Goal: Transaction & Acquisition: Obtain resource

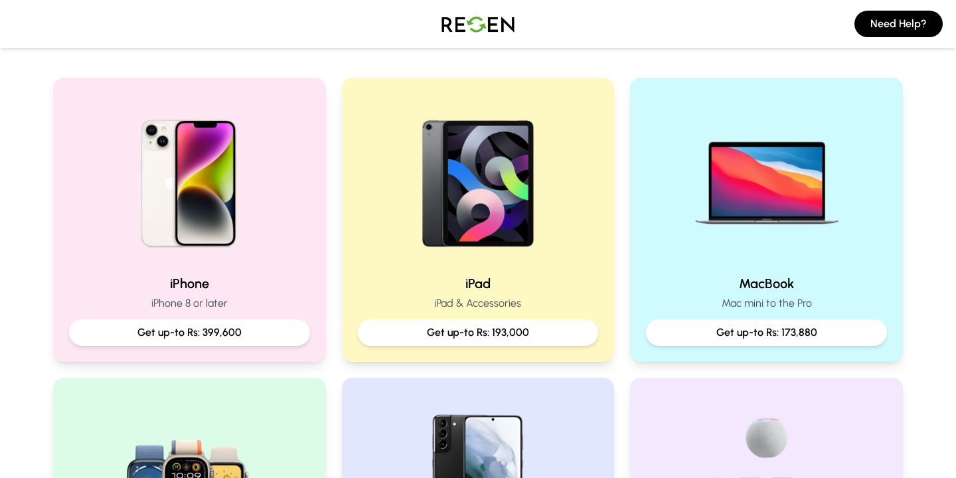
scroll to position [222, 0]
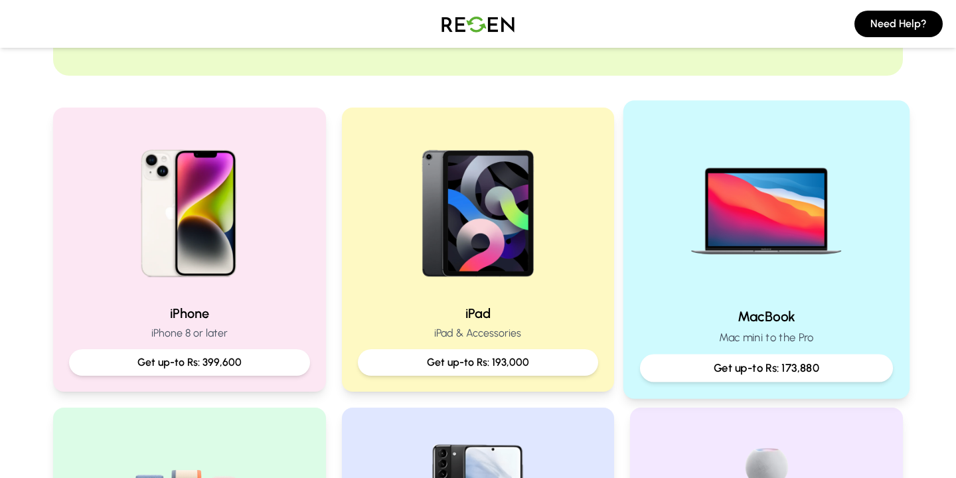
click at [772, 288] on img at bounding box center [766, 207] width 179 height 179
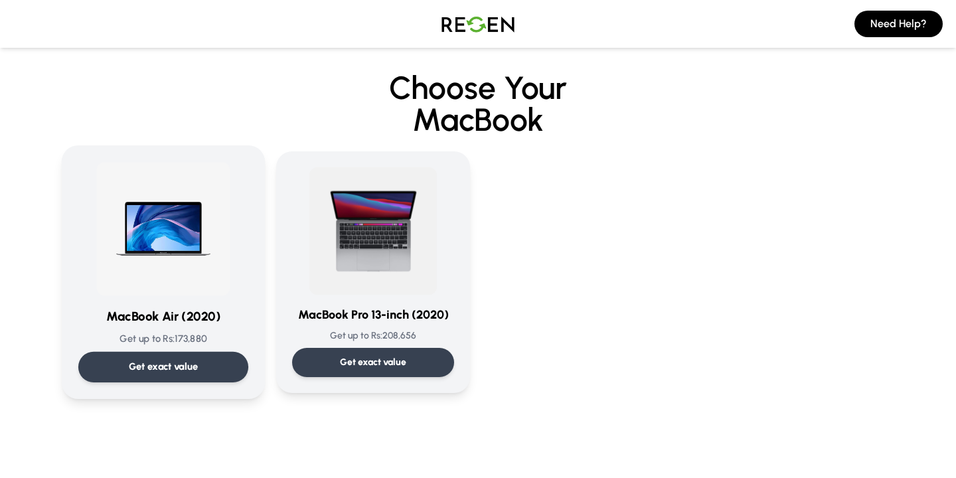
click at [171, 307] on h3 "MacBook Air (2020)" at bounding box center [163, 316] width 170 height 19
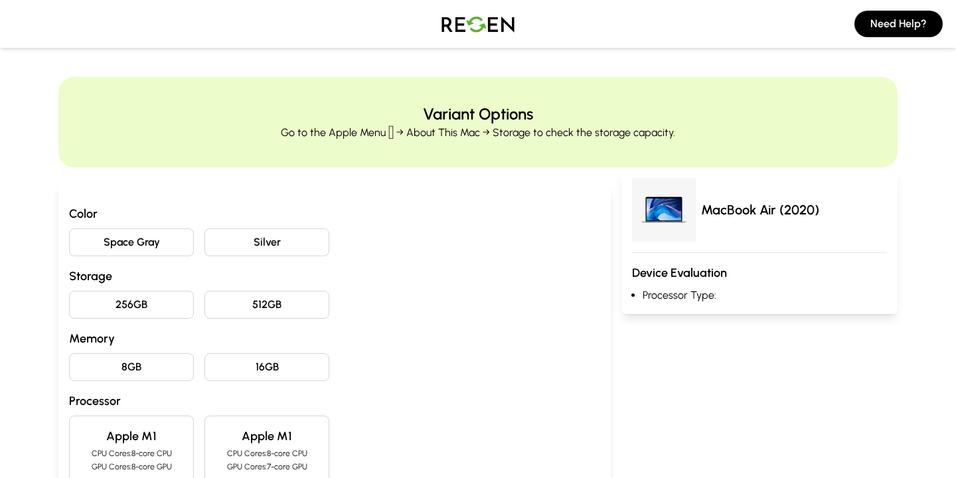
click at [226, 237] on button "Silver" at bounding box center [267, 242] width 125 height 28
click at [150, 306] on button "256GB" at bounding box center [131, 305] width 125 height 28
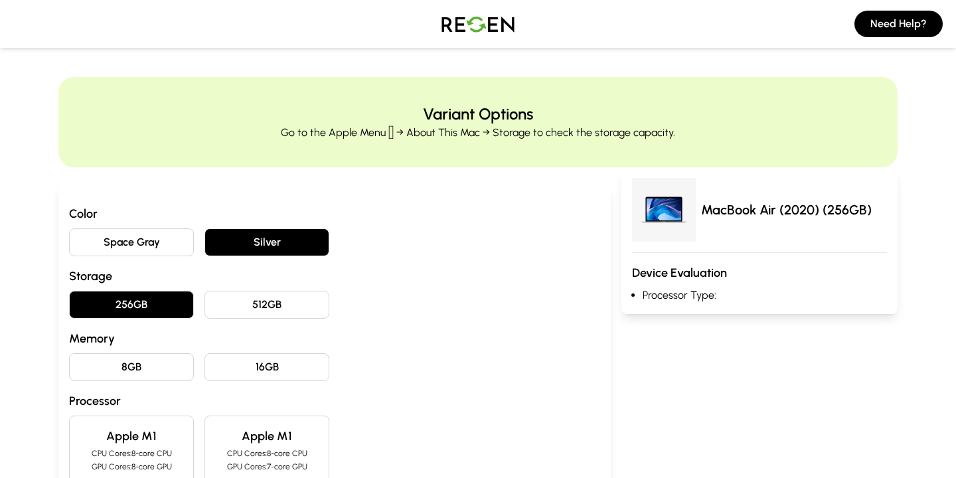
scroll to position [127, 0]
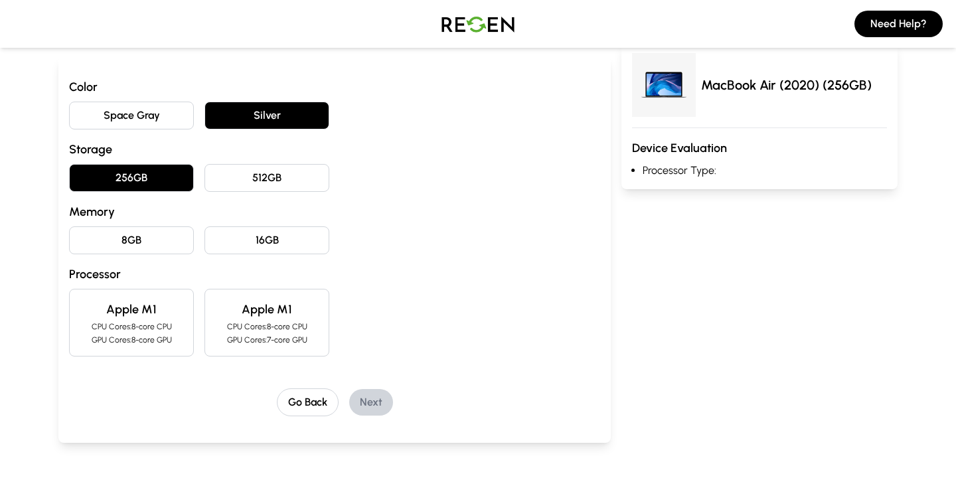
click at [144, 242] on button "8GB" at bounding box center [131, 240] width 125 height 28
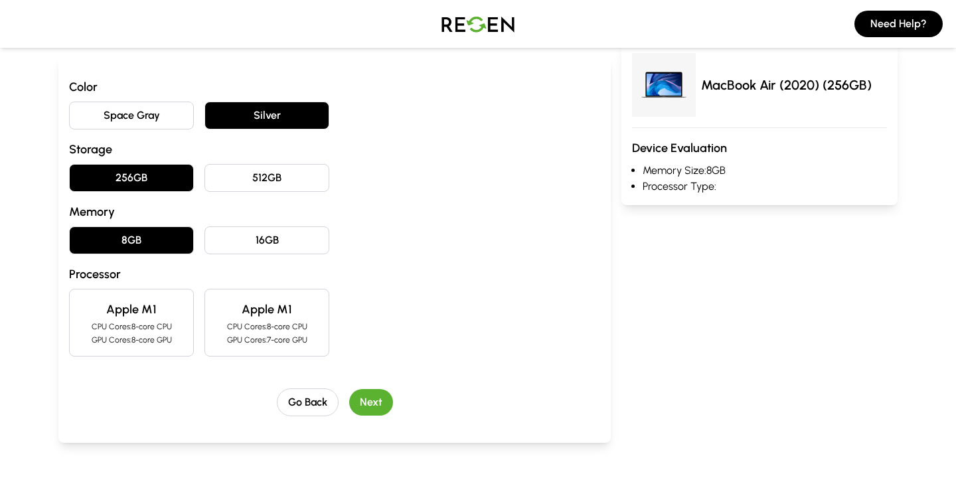
click at [131, 361] on div "Color Space Gray Silver Storage 256GB 512GB Memory 8GB 16GB Processor Apple M1 …" at bounding box center [334, 247] width 531 height 339
click at [128, 319] on div "Apple M1 CPU Cores: 8-core CPU GPU Cores: 8-core GPU" at bounding box center [131, 323] width 125 height 68
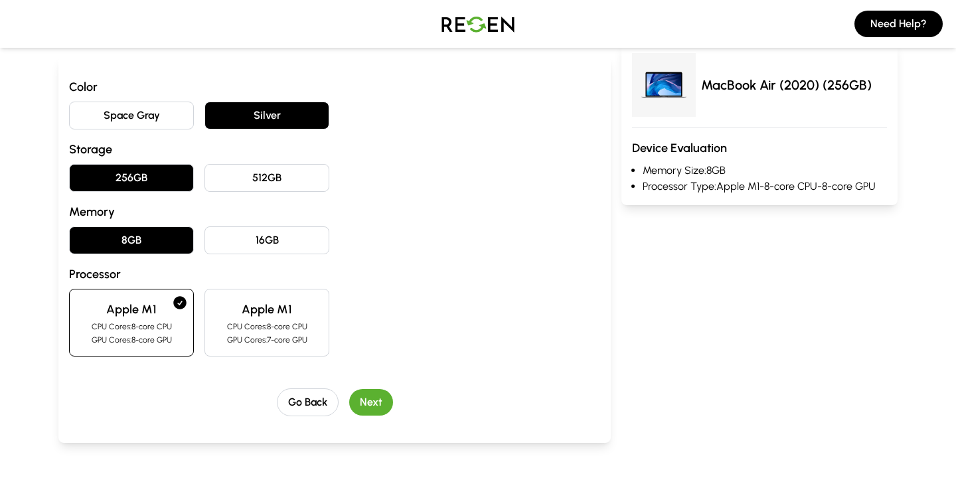
click at [367, 389] on button "Next" at bounding box center [371, 402] width 44 height 27
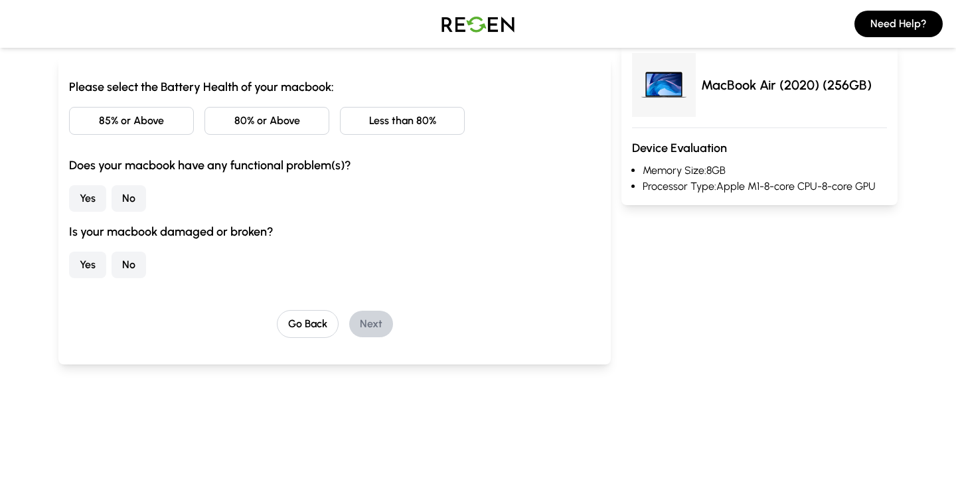
click at [147, 133] on button "85% or Above" at bounding box center [131, 121] width 125 height 28
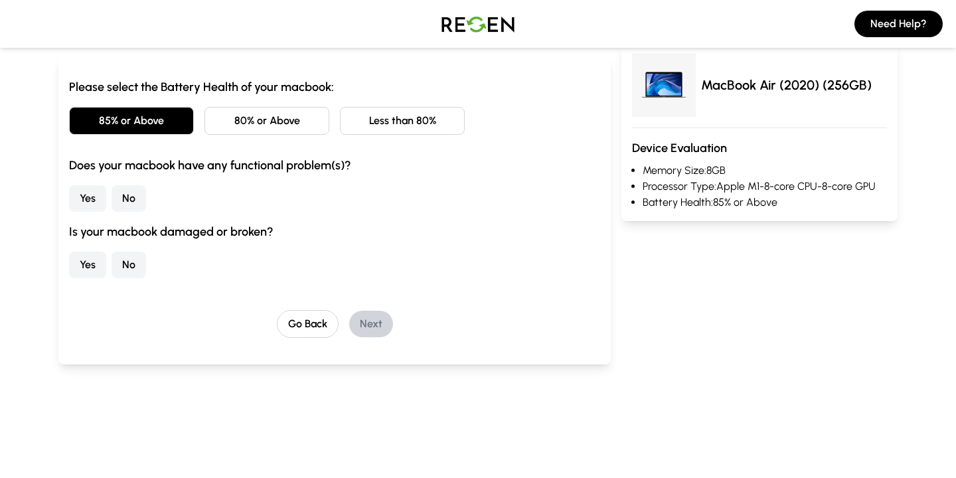
click at [136, 194] on button "No" at bounding box center [129, 198] width 35 height 27
click at [136, 260] on button "No" at bounding box center [129, 265] width 35 height 27
click at [377, 321] on button "Next" at bounding box center [371, 324] width 44 height 27
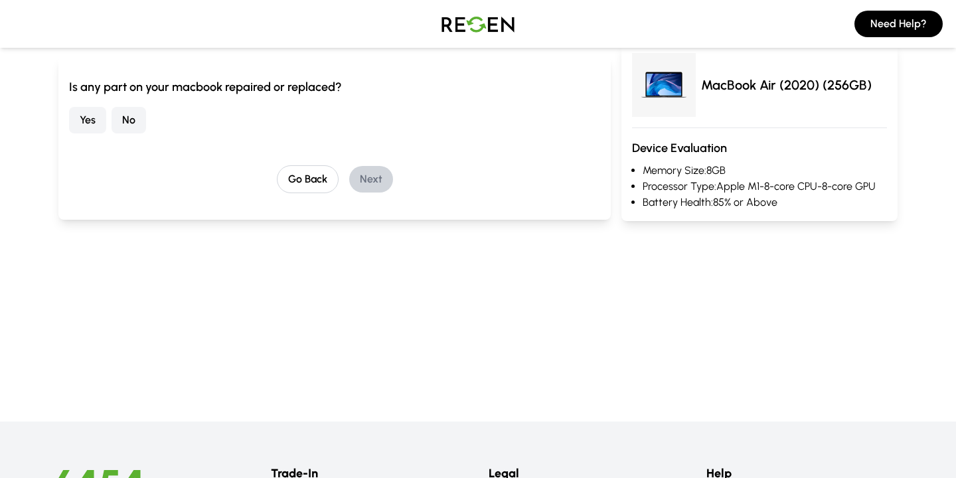
click at [138, 120] on button "No" at bounding box center [129, 120] width 35 height 27
click at [374, 181] on button "Next" at bounding box center [371, 179] width 44 height 27
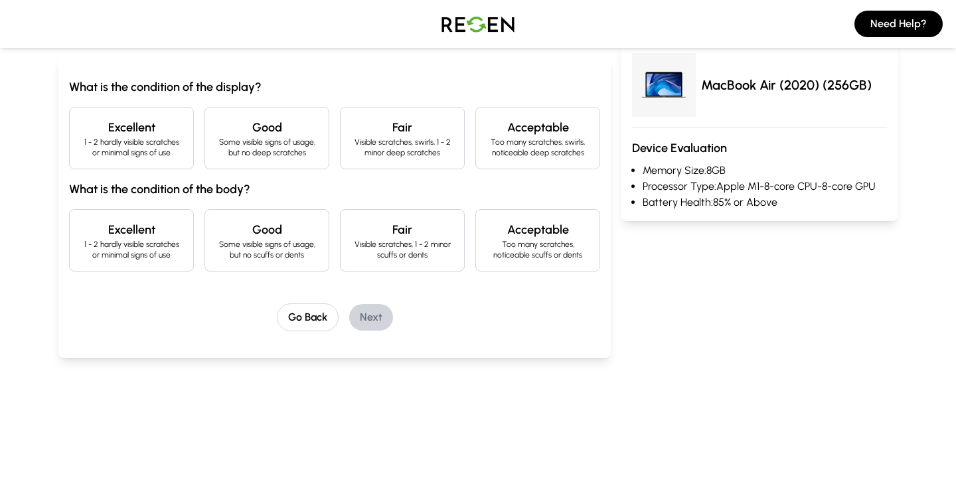
click at [187, 146] on div "Excellent 1 - 2 hardly visible scratches or minimal signs of use" at bounding box center [131, 138] width 125 height 62
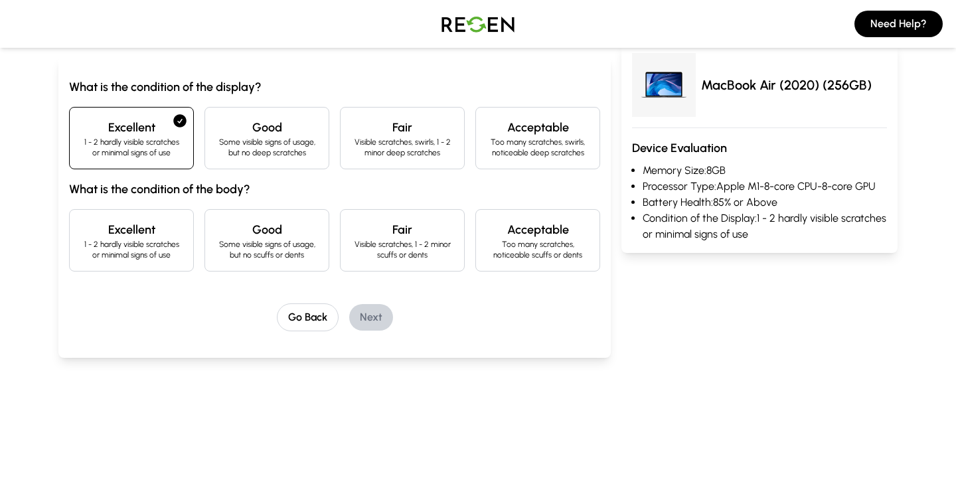
click at [362, 227] on h4 "Fair" at bounding box center [402, 229] width 102 height 19
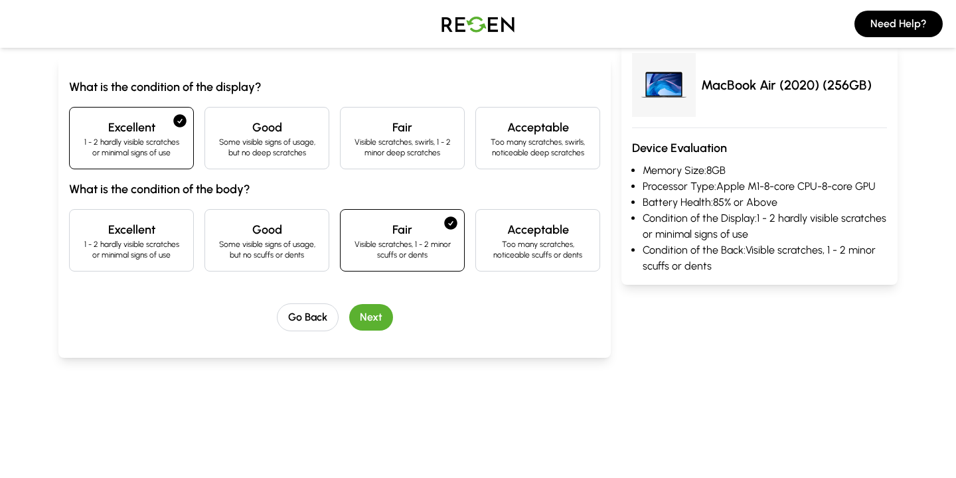
click at [374, 314] on button "Next" at bounding box center [371, 317] width 44 height 27
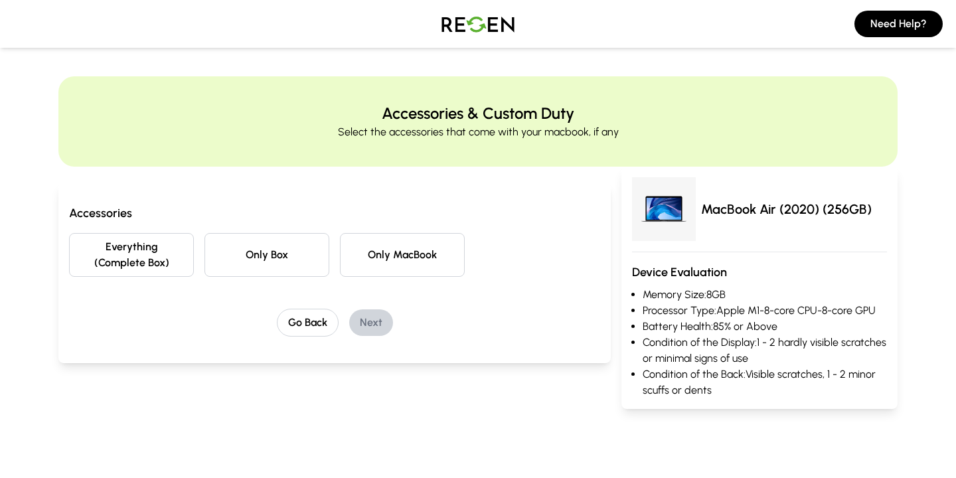
scroll to position [0, 0]
click at [143, 257] on button "Everything (Complete Box)" at bounding box center [131, 256] width 125 height 44
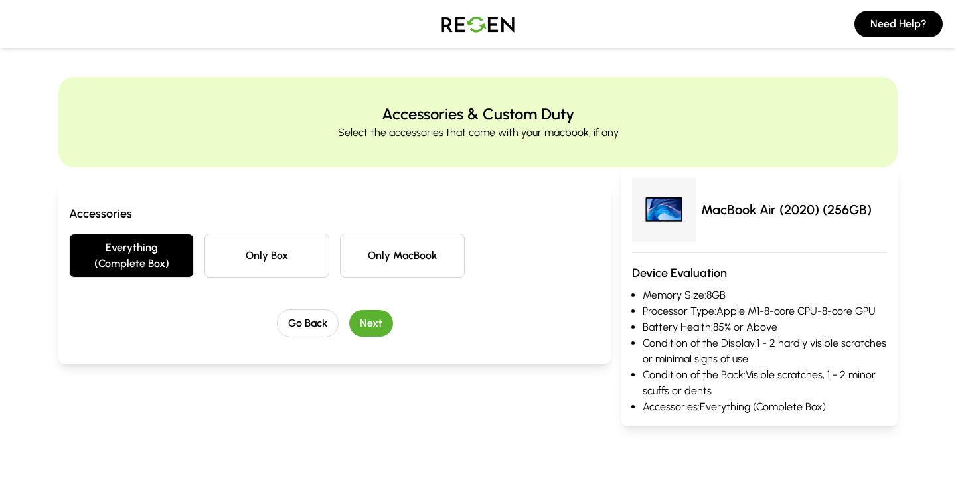
click at [365, 323] on button "Next" at bounding box center [371, 323] width 44 height 27
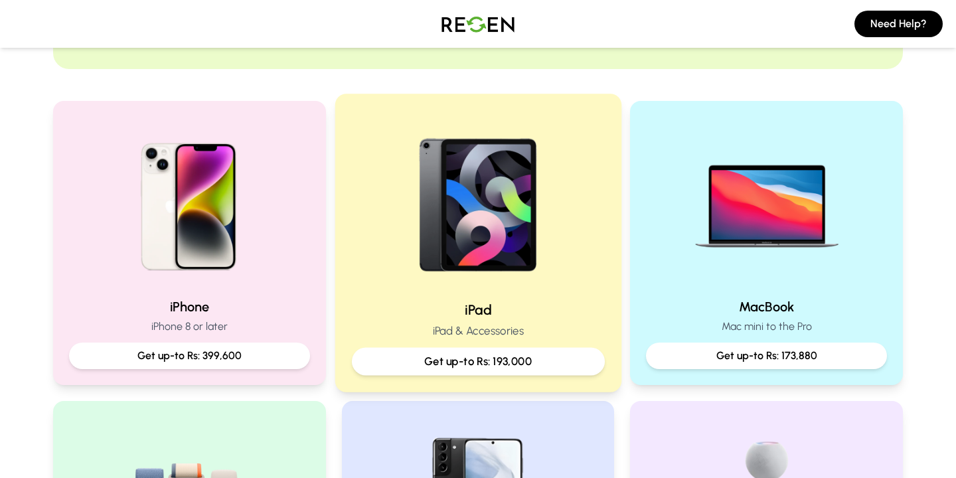
scroll to position [226, 0]
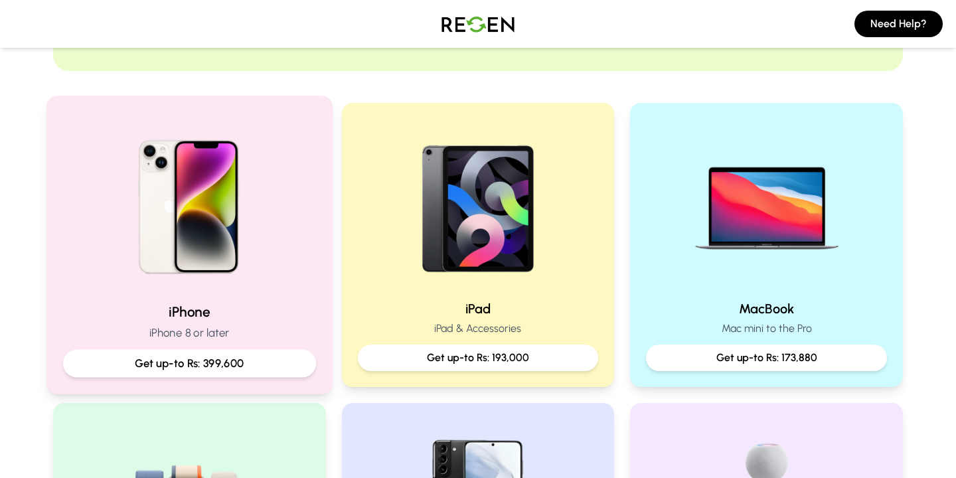
click at [264, 240] on img at bounding box center [189, 202] width 179 height 179
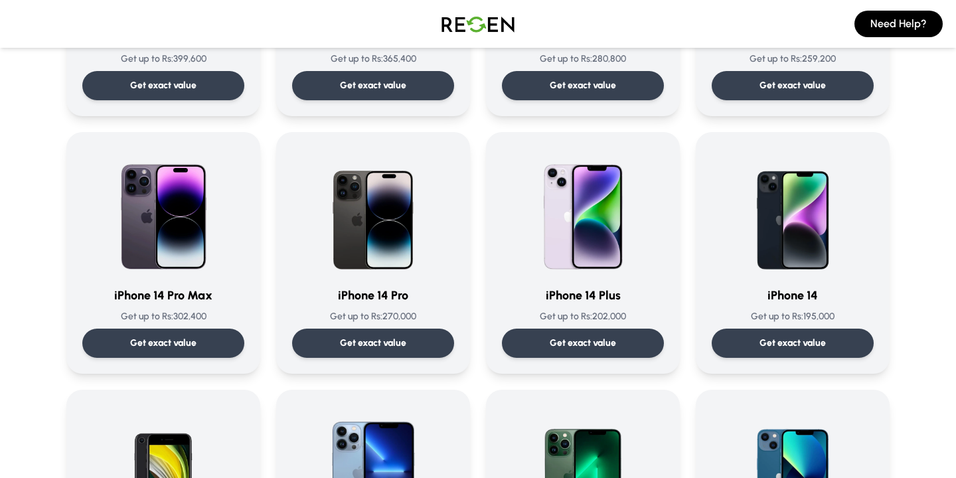
scroll to position [371, 0]
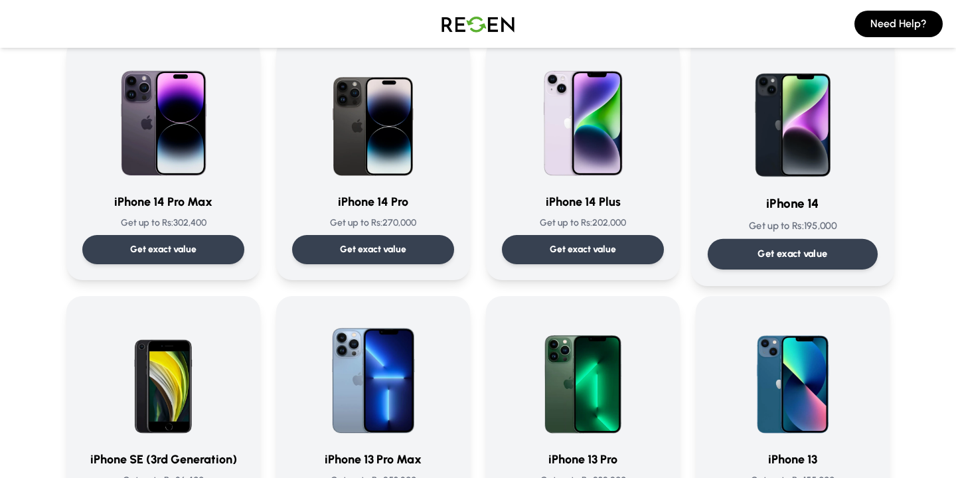
click at [793, 120] on img at bounding box center [793, 116] width 134 height 134
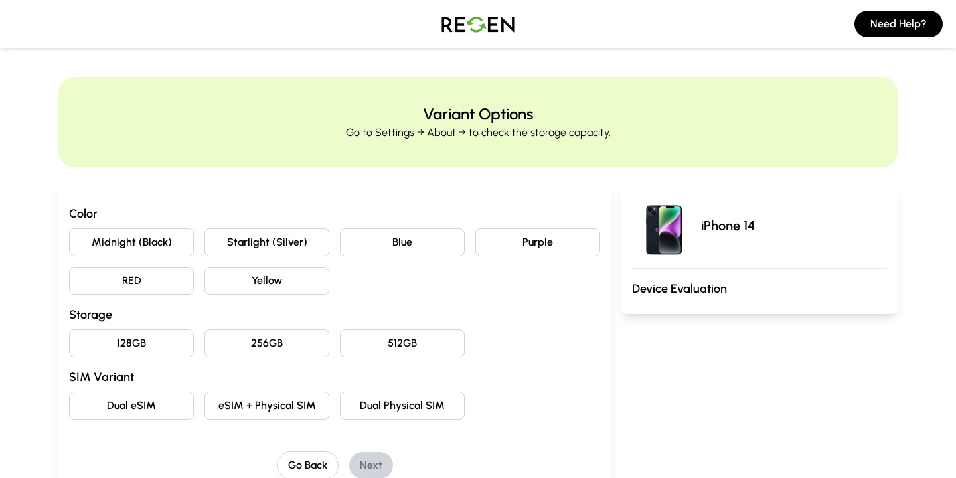
click at [533, 236] on button "Purple" at bounding box center [538, 242] width 125 height 28
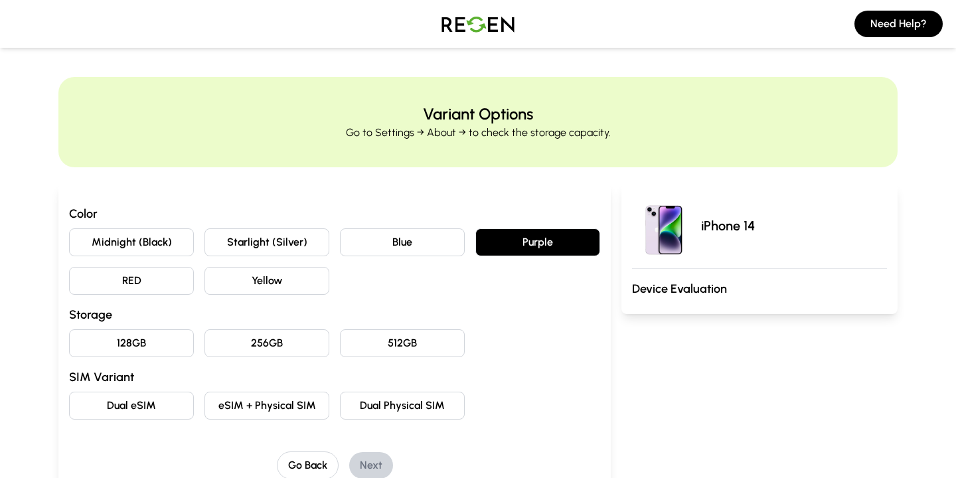
click at [149, 349] on button "128GB" at bounding box center [131, 343] width 125 height 28
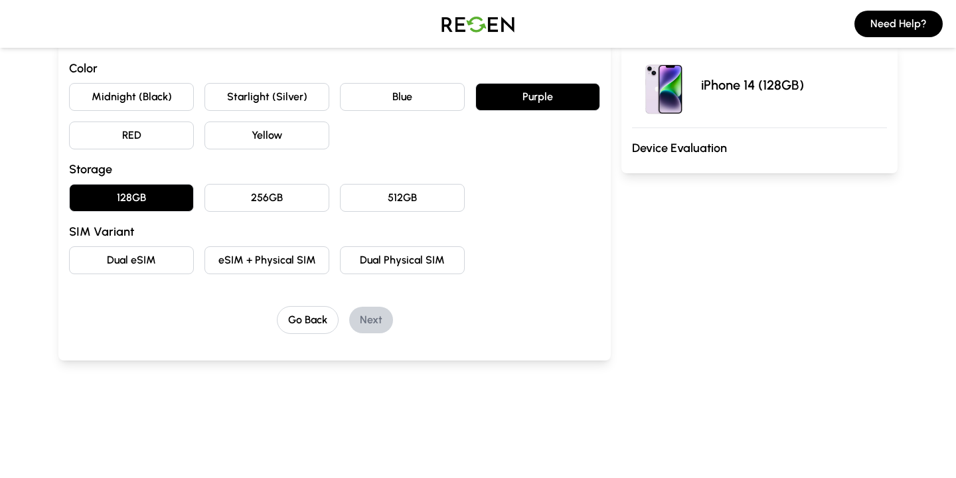
scroll to position [157, 0]
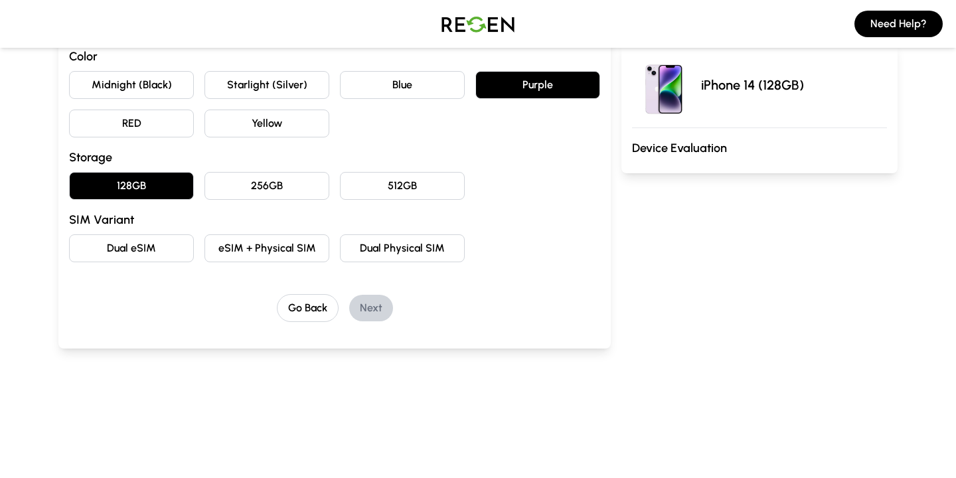
click at [255, 252] on button "eSIM + Physical SIM" at bounding box center [267, 248] width 125 height 28
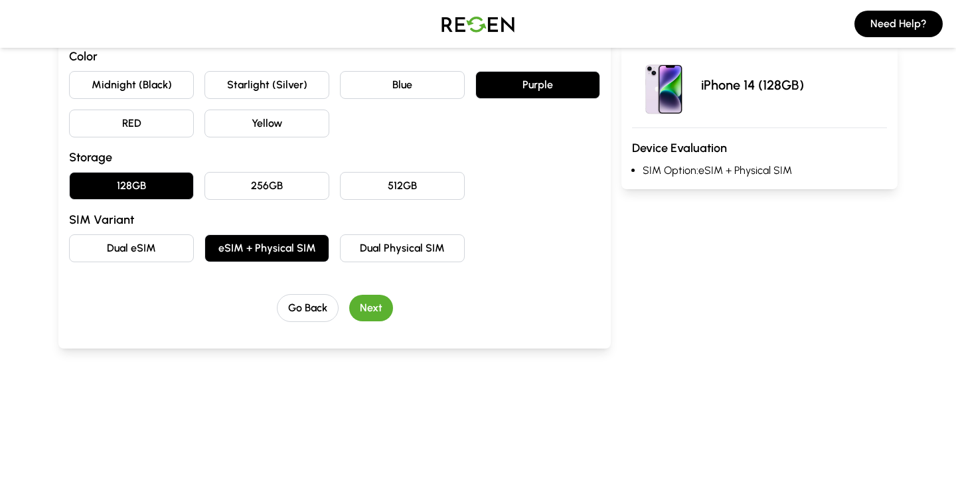
click at [369, 319] on button "Next" at bounding box center [371, 308] width 44 height 27
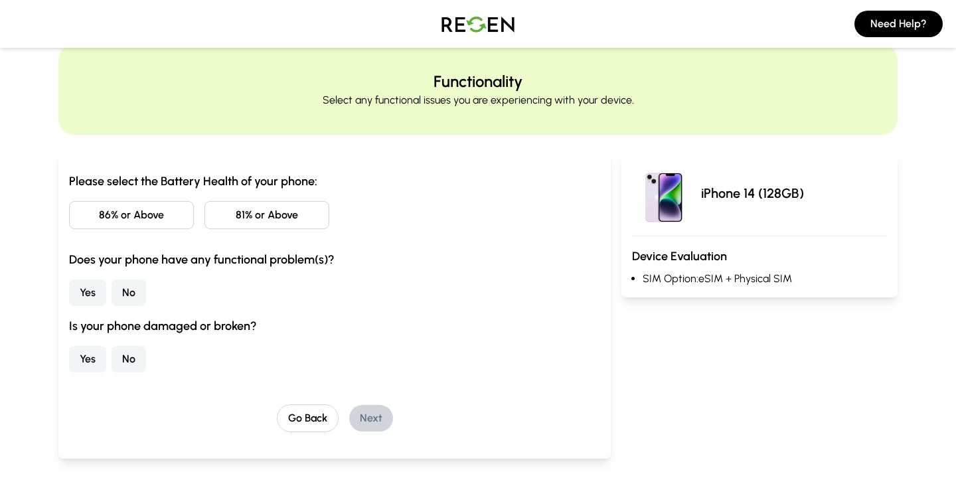
scroll to position [13, 0]
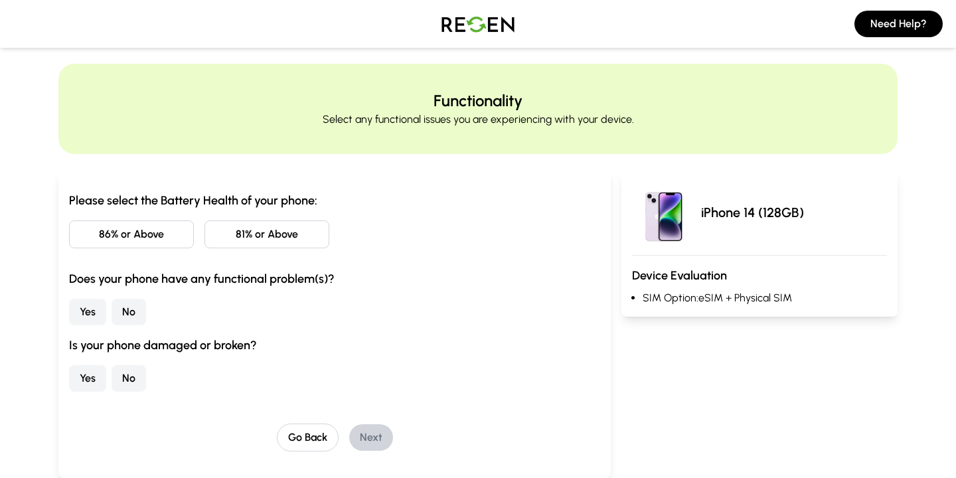
click at [139, 230] on button "86% or Above" at bounding box center [131, 234] width 125 height 28
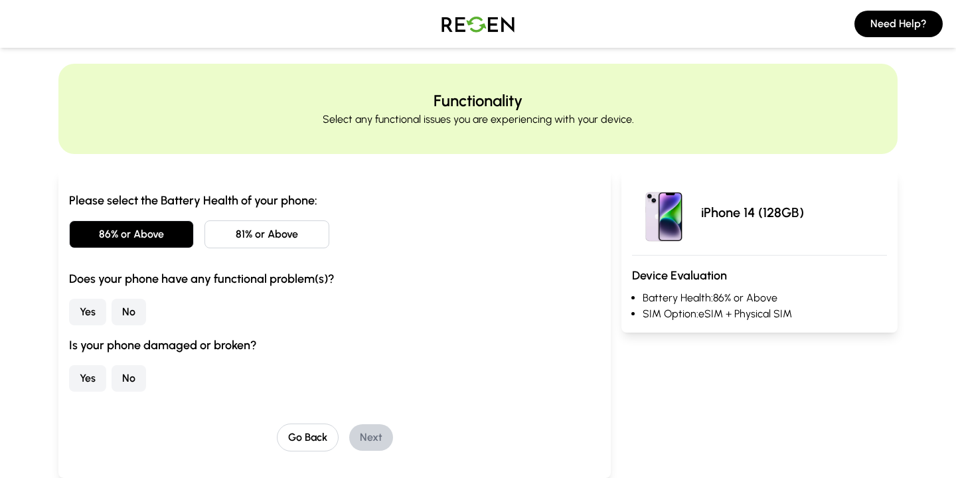
click at [81, 311] on button "Yes" at bounding box center [87, 312] width 37 height 27
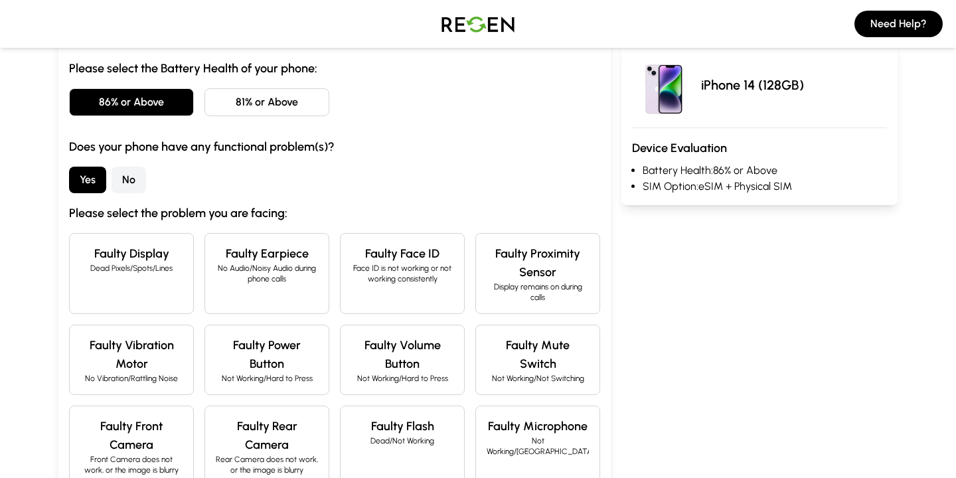
scroll to position [144, 0]
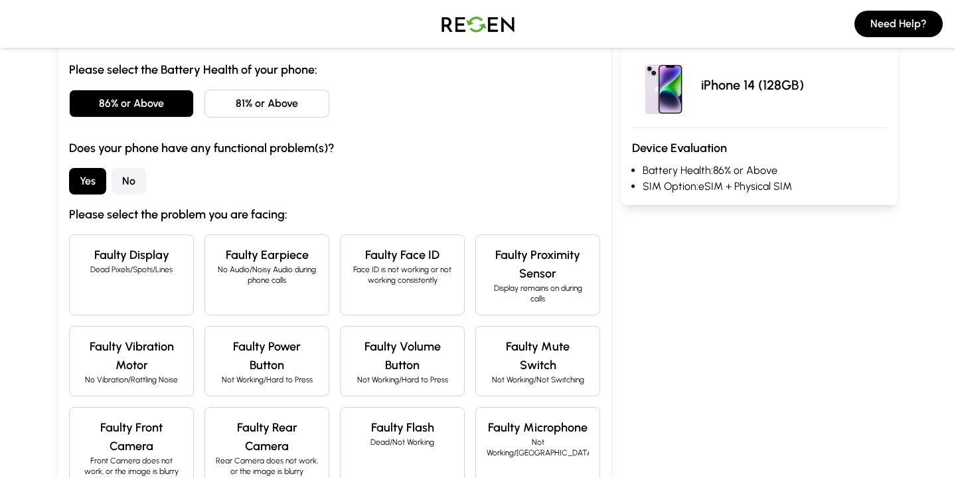
click at [130, 179] on button "No" at bounding box center [129, 181] width 35 height 27
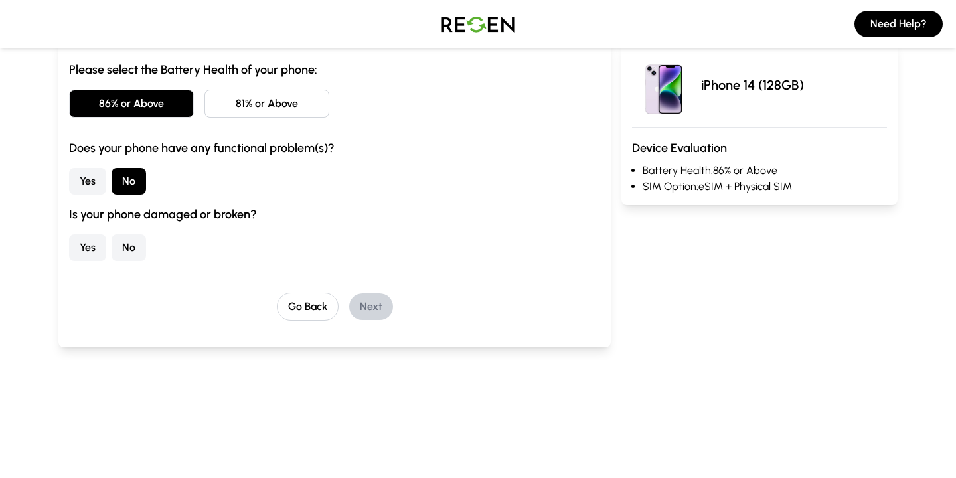
click at [123, 253] on button "No" at bounding box center [129, 247] width 35 height 27
click at [368, 298] on button "Next" at bounding box center [371, 307] width 44 height 27
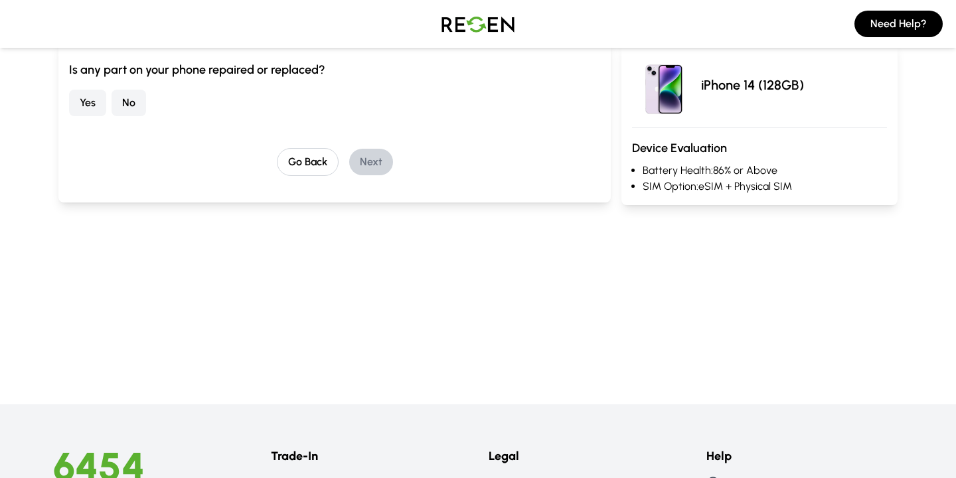
click at [126, 108] on button "No" at bounding box center [129, 103] width 35 height 27
click at [366, 169] on button "Next" at bounding box center [371, 162] width 44 height 27
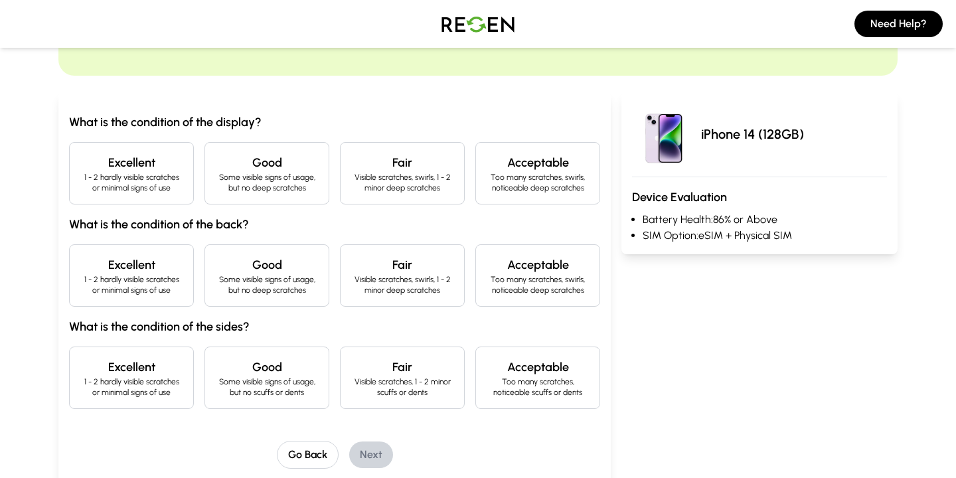
scroll to position [81, 0]
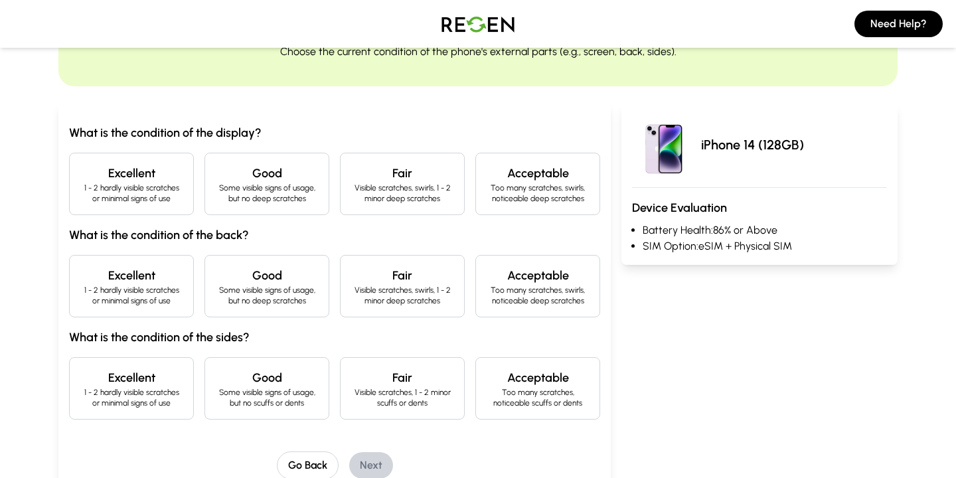
click at [250, 196] on p "Some visible signs of usage, but no deep scratches" at bounding box center [267, 193] width 102 height 21
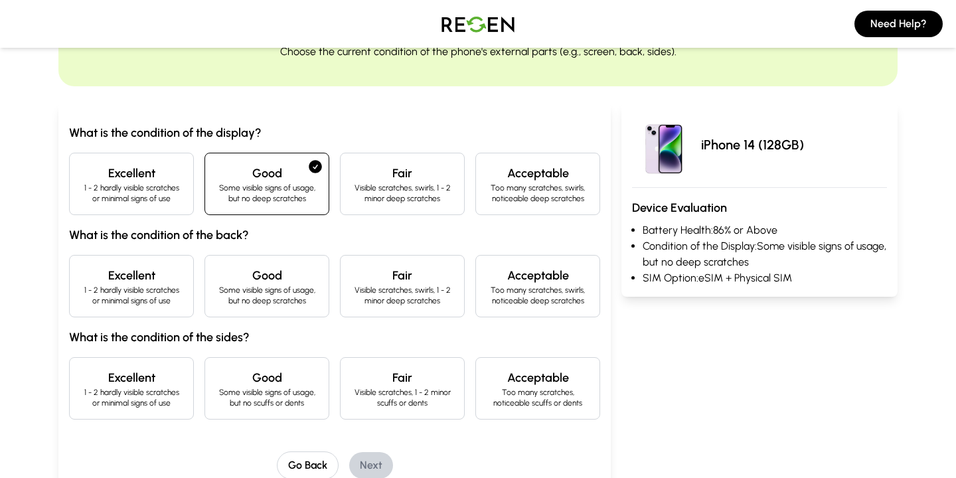
click at [276, 272] on h4 "Good" at bounding box center [267, 275] width 102 height 19
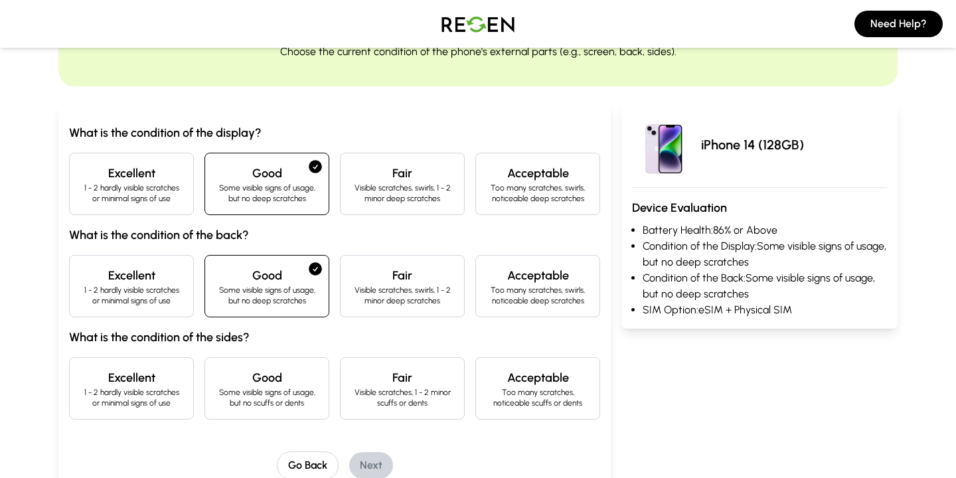
click at [278, 378] on h4 "Good" at bounding box center [267, 378] width 102 height 19
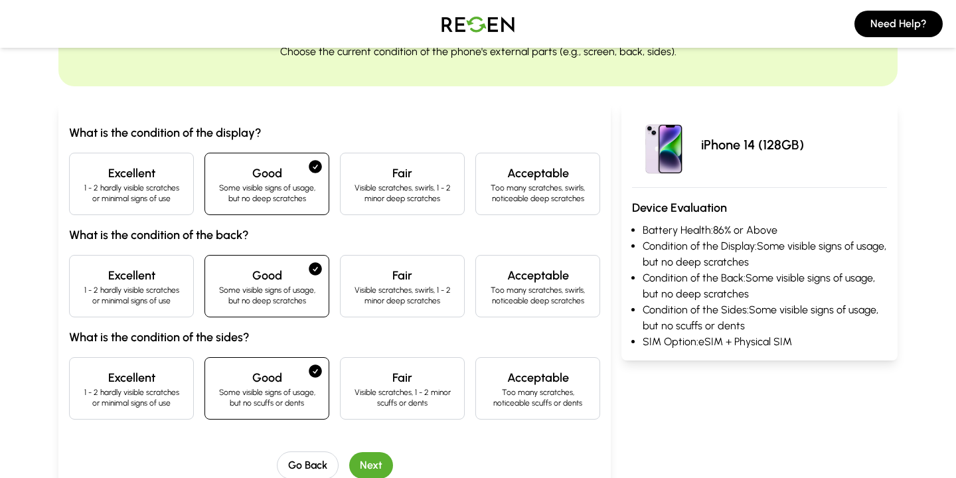
click at [373, 466] on button "Next" at bounding box center [371, 465] width 44 height 27
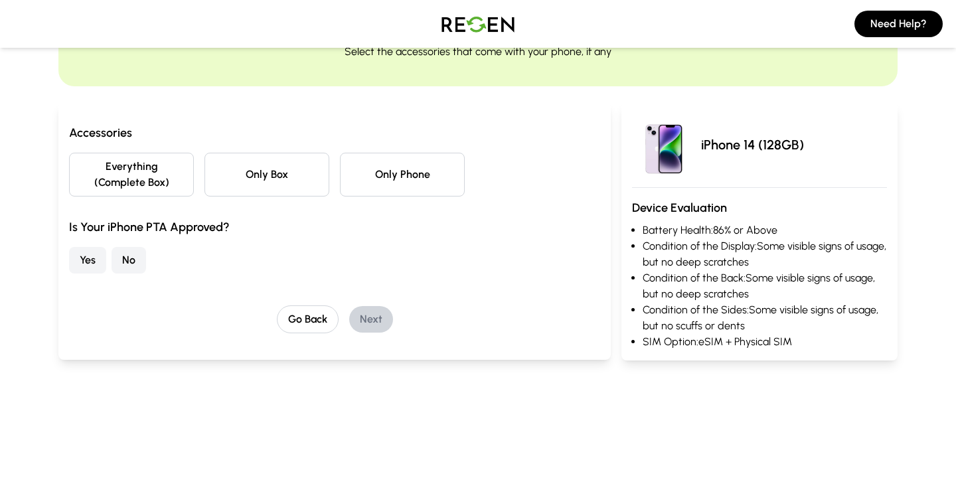
click at [135, 178] on button "Everything (Complete Box)" at bounding box center [131, 175] width 125 height 44
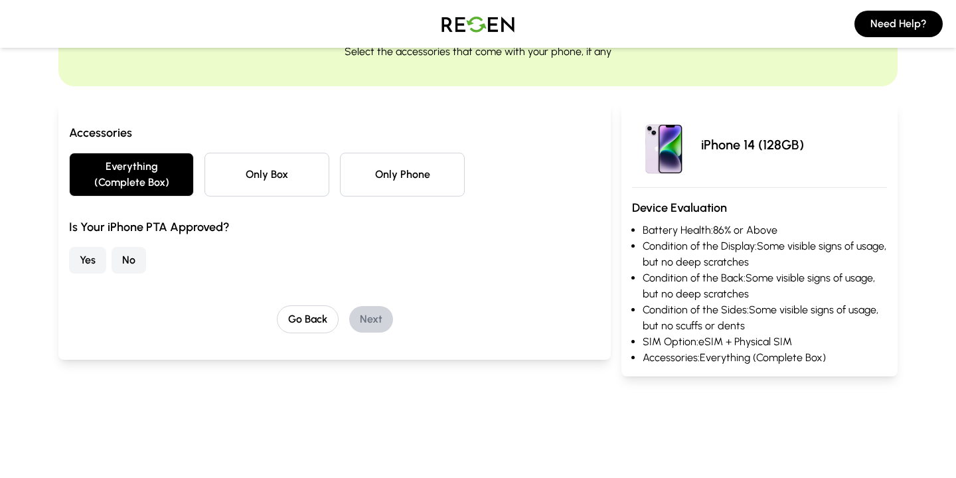
click at [82, 256] on button "Yes" at bounding box center [87, 260] width 37 height 27
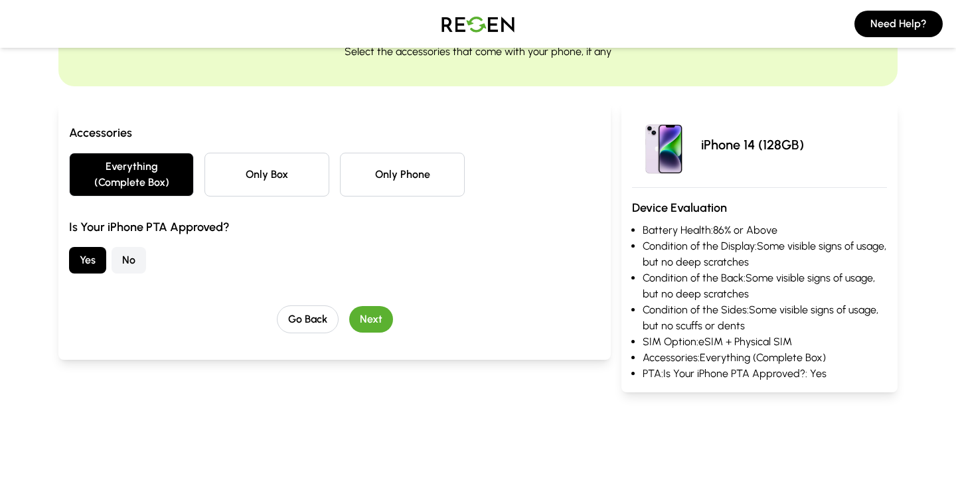
click at [382, 323] on button "Next" at bounding box center [371, 319] width 44 height 27
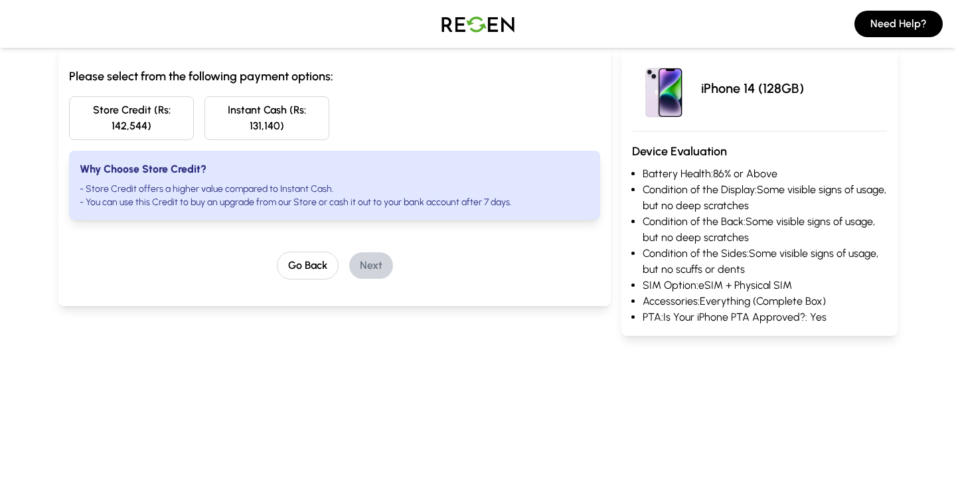
scroll to position [0, 0]
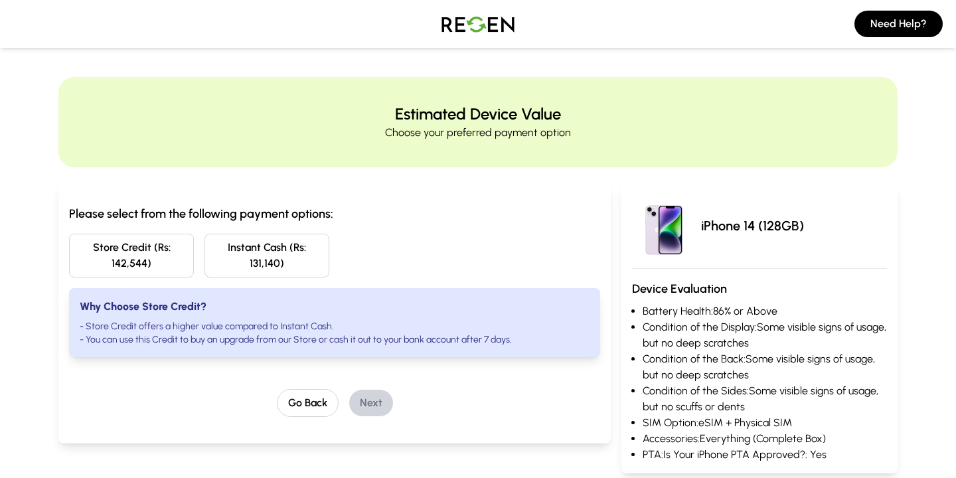
click at [486, 28] on img at bounding box center [478, 23] width 93 height 37
